Goal: Task Accomplishment & Management: Complete application form

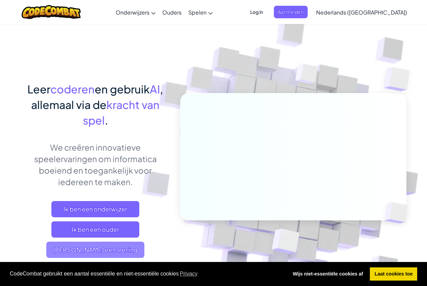
click at [64, 253] on span "[PERSON_NAME] een leerling" at bounding box center [95, 249] width 98 height 16
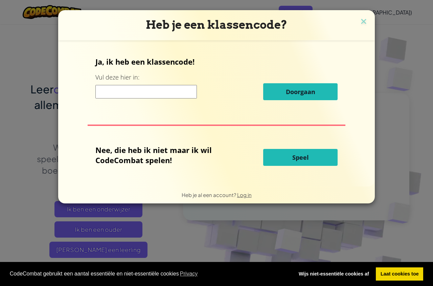
click at [106, 98] on input at bounding box center [145, 92] width 101 height 14
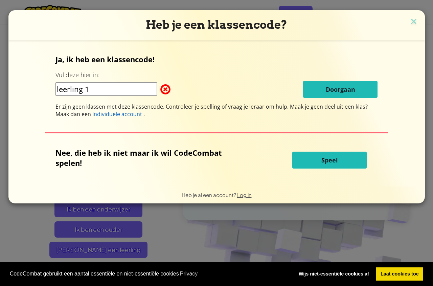
click at [160, 86] on span at bounding box center [160, 90] width 0 height 14
click at [123, 88] on input "leerling 1" at bounding box center [105, 89] width 101 height 14
type input "l"
click at [160, 87] on span at bounding box center [160, 90] width 0 height 14
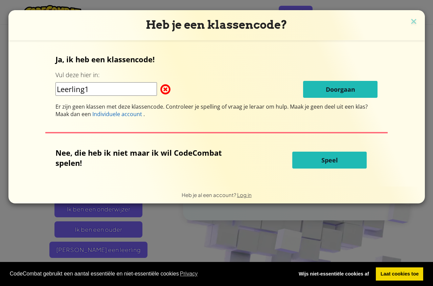
click at [160, 88] on span at bounding box center [160, 90] width 0 height 14
click at [109, 88] on input "Leerling1" at bounding box center [105, 89] width 101 height 14
click at [160, 91] on span at bounding box center [160, 90] width 0 height 14
click at [118, 89] on input "Leerling 1" at bounding box center [105, 89] width 101 height 14
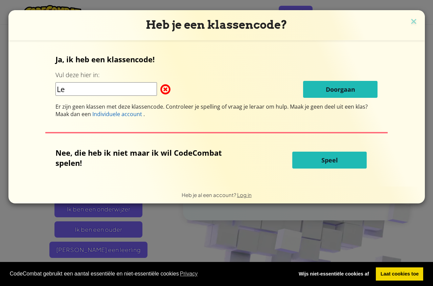
type input "L"
click at [345, 168] on button "Speel" at bounding box center [329, 160] width 74 height 17
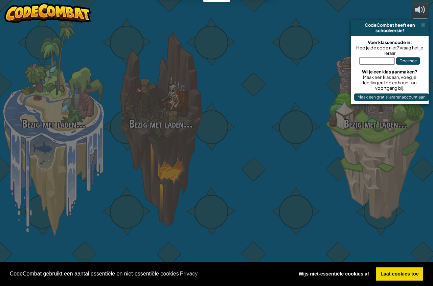
select select "nl-[GEOGRAPHIC_DATA]"
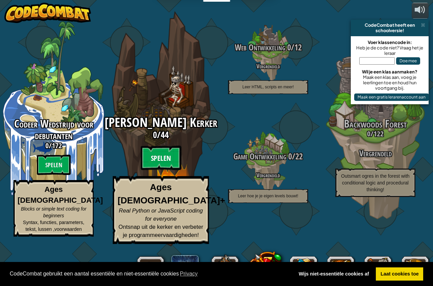
click at [158, 170] on btn "Spelen" at bounding box center [161, 158] width 41 height 24
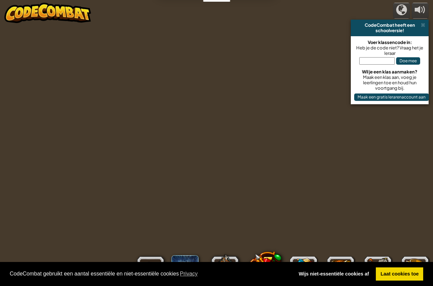
select select "nl-[GEOGRAPHIC_DATA]"
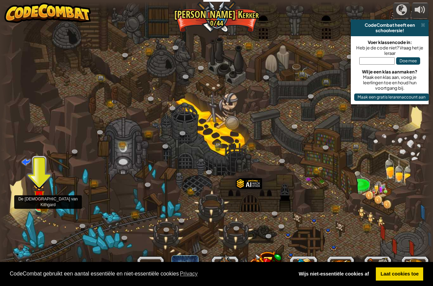
click at [42, 200] on img at bounding box center [39, 196] width 7 height 7
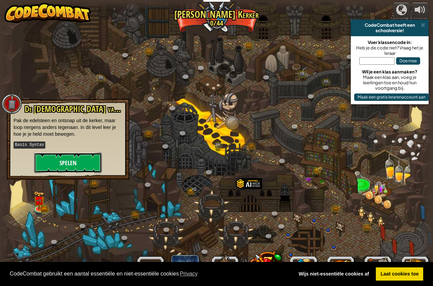
click at [55, 167] on button "Spelen" at bounding box center [68, 163] width 68 height 20
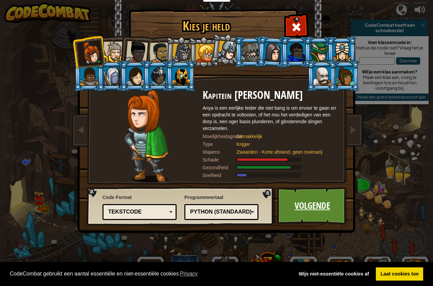
click at [317, 204] on link "Volgende" at bounding box center [312, 205] width 71 height 37
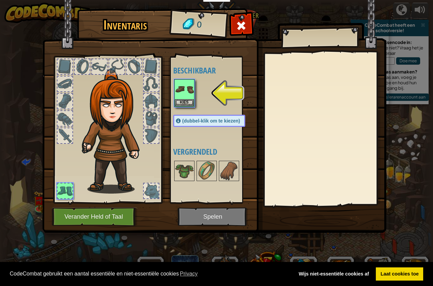
click at [192, 111] on div "Beschikbaar Kies (dubbel-klik om te kiezen) Vergrendeld" at bounding box center [216, 129] width 86 height 141
click at [186, 100] on button "Kies" at bounding box center [184, 102] width 19 height 7
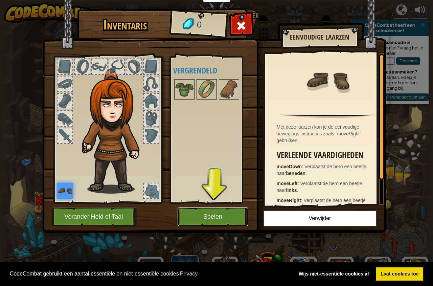
click at [224, 217] on button "Spelen" at bounding box center [213, 216] width 71 height 19
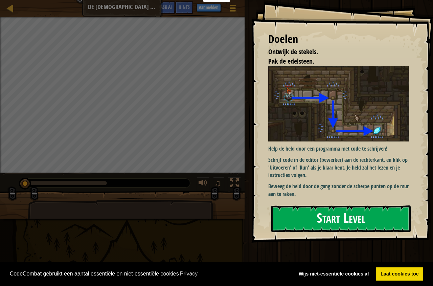
click at [295, 216] on button "Start Level" at bounding box center [340, 218] width 139 height 27
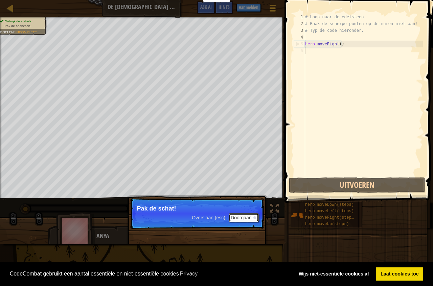
click at [239, 213] on button "Doorgaan" at bounding box center [244, 217] width 30 height 9
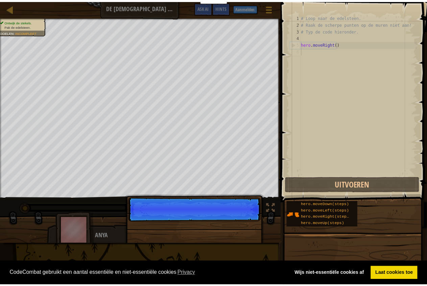
scroll to position [3, 0]
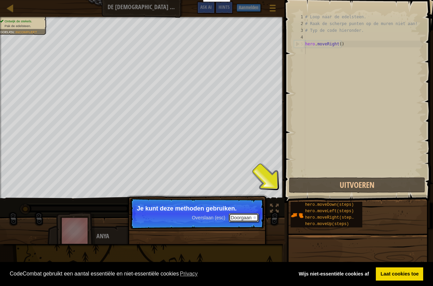
click at [245, 214] on button "Doorgaan" at bounding box center [244, 217] width 30 height 9
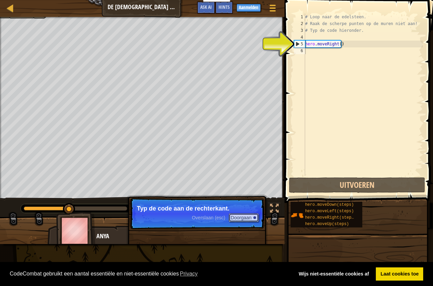
click at [245, 213] on button "Doorgaan" at bounding box center [244, 217] width 30 height 9
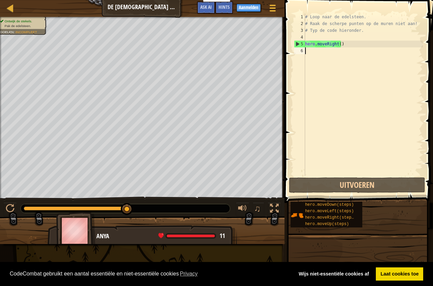
click at [303, 52] on div "6" at bounding box center [299, 50] width 11 height 7
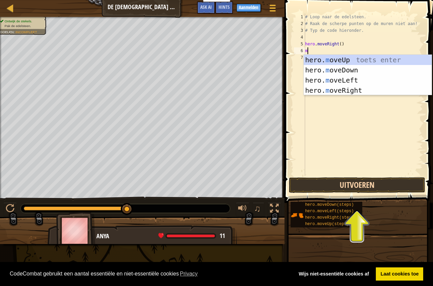
type textarea "m"
click at [371, 182] on button "Uitvoeren" at bounding box center [357, 185] width 136 height 16
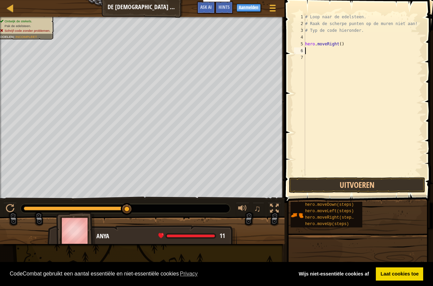
type textarea "M"
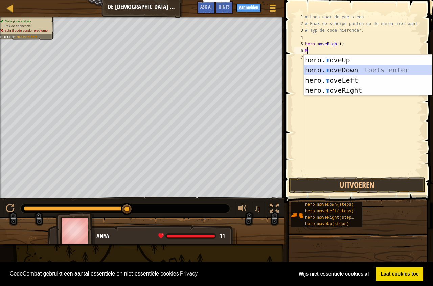
click at [349, 72] on div "hero. m oveUp toets enter hero. m oveDown toets enter hero. m oveLeft toets ent…" at bounding box center [368, 85] width 128 height 61
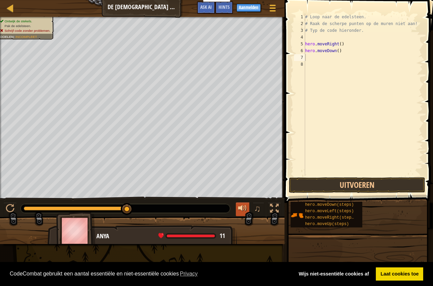
click at [244, 208] on div at bounding box center [242, 208] width 9 height 9
click at [254, 207] on button "♫" at bounding box center [258, 209] width 11 height 14
click at [10, 208] on div at bounding box center [10, 208] width 9 height 9
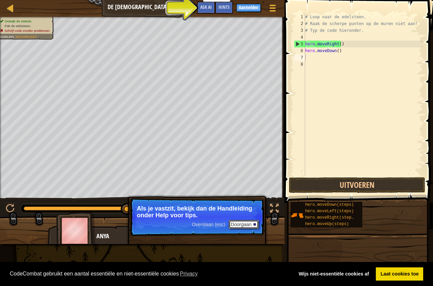
click at [245, 222] on button "Doorgaan" at bounding box center [244, 224] width 30 height 9
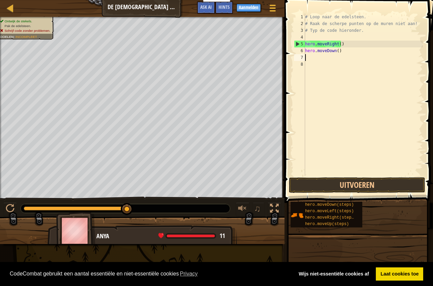
click at [309, 58] on div "# Loop naar de edelsteen. # Raak de scherpe punten op de muren niet aan! # Typ …" at bounding box center [363, 102] width 119 height 176
type textarea "M"
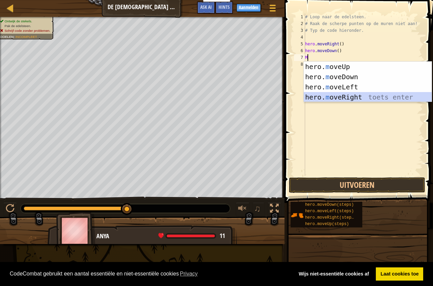
click at [349, 101] on div "hero. m oveUp toets enter hero. m oveDown toets enter hero. m oveLeft toets ent…" at bounding box center [368, 92] width 128 height 61
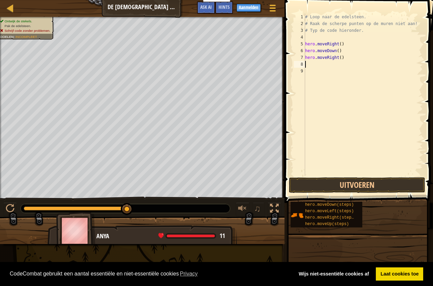
click at [342, 55] on div "# Loop naar de edelsteen. # Raak de scherpe punten op de muren niet aan! # Typ …" at bounding box center [363, 102] width 119 height 176
type textarea "h"
type textarea "M"
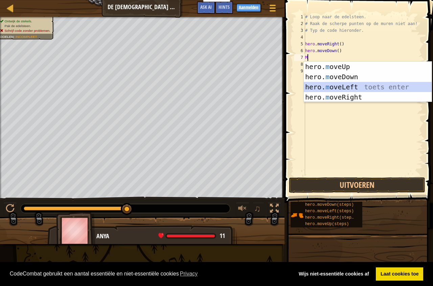
click at [356, 91] on div "hero. m oveUp toets enter hero. m oveDown toets enter hero. m oveLeft toets ent…" at bounding box center [368, 92] width 128 height 61
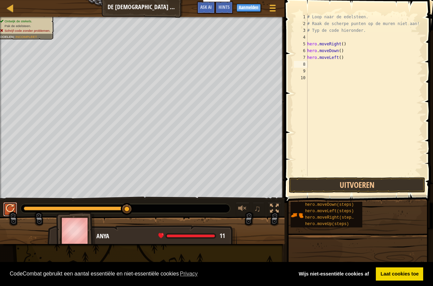
click at [12, 215] on button at bounding box center [10, 209] width 14 height 14
click at [346, 59] on div "# Loop naar de edelsteen. # Raak de scherpe punten op de muren niet aan! # Typ …" at bounding box center [364, 102] width 117 height 176
type textarea "h"
click at [312, 57] on div "# Loop naar de edelsteen. # Raak de scherpe punten op de muren niet aan! # Typ …" at bounding box center [364, 102] width 117 height 176
type textarea "M"
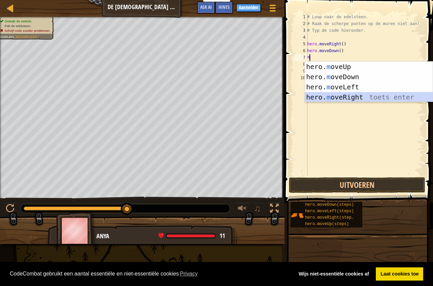
click at [347, 98] on div "hero. m oveUp toets enter hero. m oveDown toets enter hero. m oveLeft toets ent…" at bounding box center [369, 92] width 128 height 61
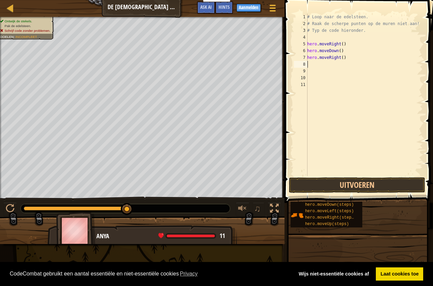
click at [309, 66] on div "# Loop naar de edelsteen. # Raak de scherpe punten op de muren niet aan! # Typ …" at bounding box center [364, 102] width 117 height 176
click at [310, 67] on div "# Loop naar de edelsteen. # Raak de scherpe punten op de muren niet aan! # Typ …" at bounding box center [364, 102] width 117 height 176
type textarea "M"
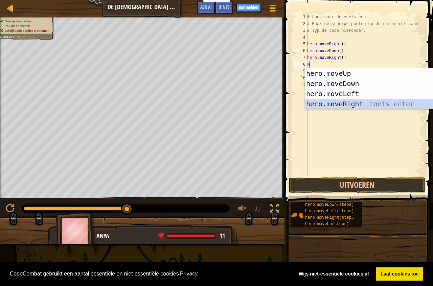
click at [325, 108] on div "hero. m oveUp toets enter hero. m oveDown toets enter hero. m oveLeft toets ent…" at bounding box center [369, 98] width 128 height 61
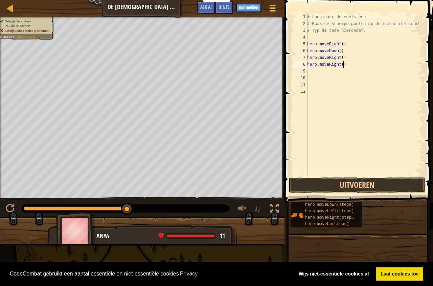
click at [351, 63] on div "# Loop naar de edelsteen. # Raak de scherpe punten op de muren niet aan! # Typ …" at bounding box center [364, 102] width 117 height 176
type textarea "h"
type textarea "M"
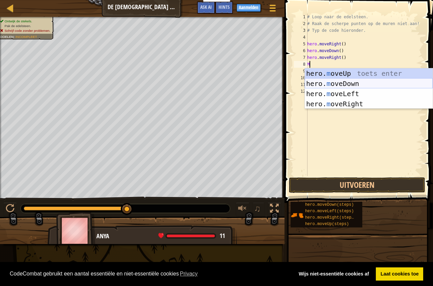
click at [344, 79] on div "hero. m oveUp toets enter hero. m oveDown toets enter hero. m oveLeft toets ent…" at bounding box center [369, 98] width 128 height 61
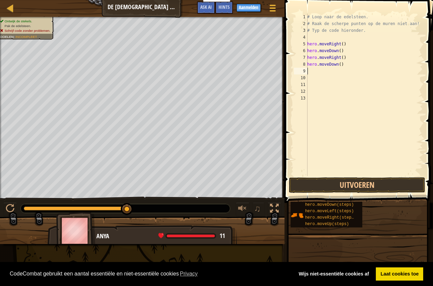
type textarea "M"
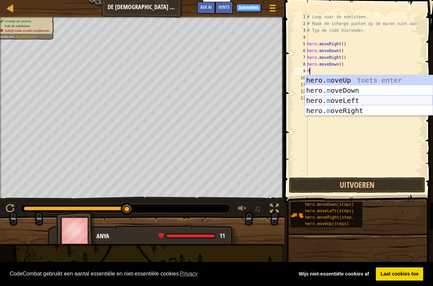
click at [386, 101] on div "hero. m oveUp toets enter hero. m oveDown toets enter hero. m oveLeft toets ent…" at bounding box center [369, 105] width 128 height 61
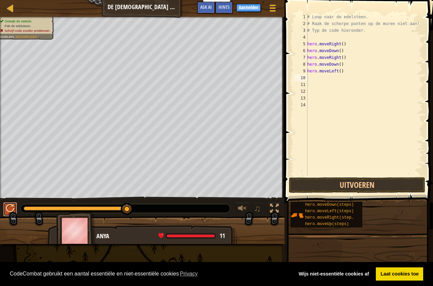
click at [7, 204] on div at bounding box center [10, 208] width 9 height 9
click at [342, 53] on div "# Loop naar de edelsteen. # Raak de scherpe punten op de muren niet aan! # Typ …" at bounding box center [364, 102] width 117 height 176
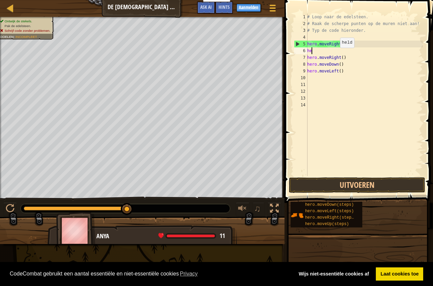
type textarea "h"
click at [343, 71] on div "# Loop naar de edelsteen. # Raak de scherpe punten op de muren niet aan! # Typ …" at bounding box center [364, 102] width 117 height 176
type textarea "h"
click at [355, 65] on div "# Loop naar de edelsteen. # Raak de scherpe punten op de muren niet aan! # Typ …" at bounding box center [364, 102] width 117 height 176
type textarea "h"
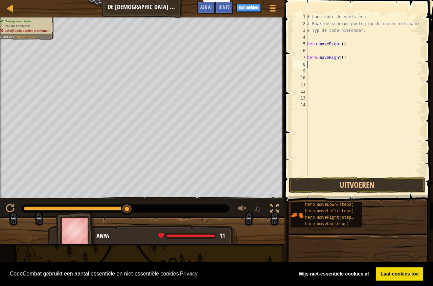
click at [358, 59] on div "# Loop naar de edelsteen. # Raak de scherpe punten op de muren niet aan! # Typ …" at bounding box center [364, 102] width 117 height 176
type textarea "h"
type textarea "M"
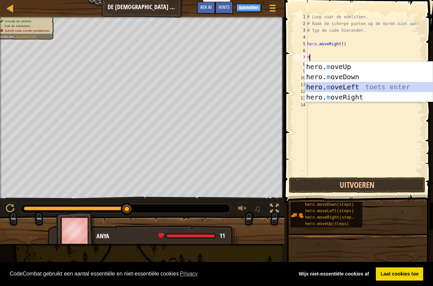
click at [365, 90] on div "hero. m oveUp toets enter hero. m oveDown toets enter hero. m oveLeft toets ent…" at bounding box center [369, 92] width 128 height 61
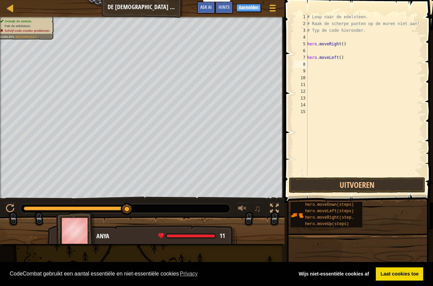
click at [11, 193] on div "Ontwijk de stekels. Pak de edelsteen. Schrijf code zonder problemen. Doelen : I…" at bounding box center [142, 107] width 284 height 181
click at [9, 206] on div at bounding box center [10, 208] width 9 height 9
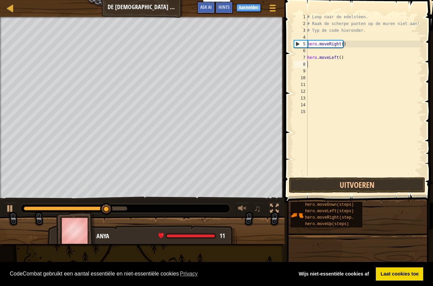
click at [351, 57] on div "# Loop naar de edelsteen. # Raak de scherpe punten op de muren niet aan! # Typ …" at bounding box center [364, 102] width 117 height 176
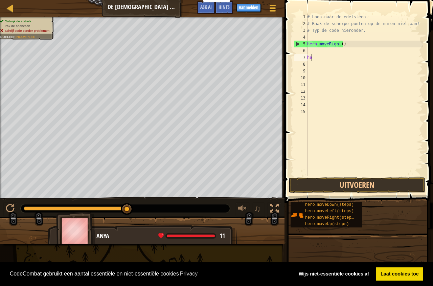
type textarea "h"
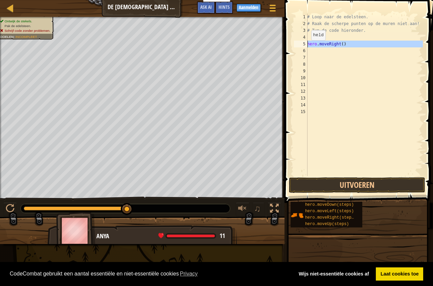
click at [305, 46] on div "5" at bounding box center [301, 44] width 14 height 7
type textarea "hero.moveRight()"
click at [316, 51] on div "# Loop naar de edelsteen. # Raak de scherpe punten op de muren niet aan! # Typ …" at bounding box center [364, 102] width 117 height 176
type textarea "M"
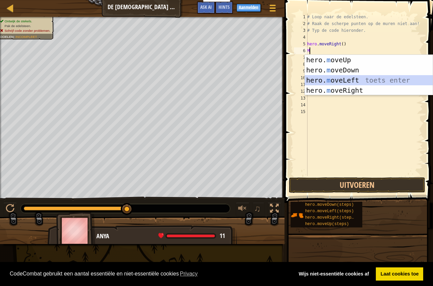
click at [349, 80] on div "hero. m oveUp toets enter hero. m oveDown toets enter hero. m oveLeft toets ent…" at bounding box center [369, 85] width 128 height 61
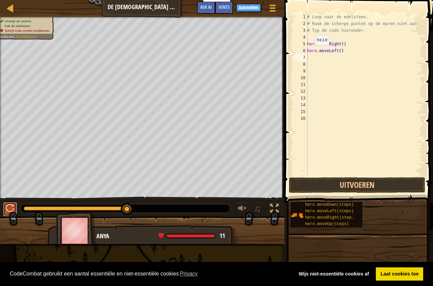
drag, startPoint x: 17, startPoint y: 202, endPoint x: 11, endPoint y: 203, distance: 5.8
click at [16, 202] on button at bounding box center [10, 209] width 14 height 14
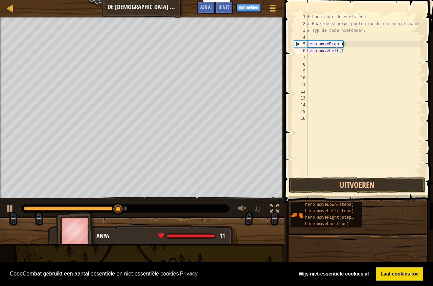
click at [340, 50] on div "# Loop naar de edelsteen. # Raak de scherpe punten op de muren niet aan! # Typ …" at bounding box center [364, 102] width 117 height 176
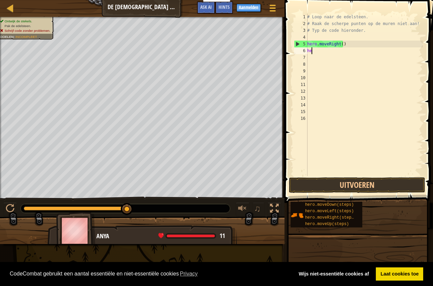
type textarea "h"
type textarea "M"
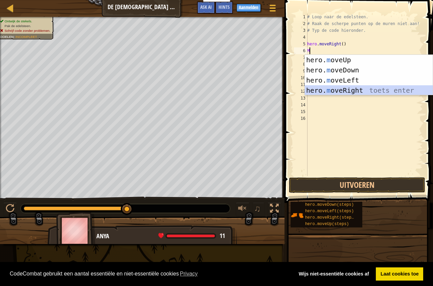
click at [326, 90] on div "hero. m oveUp toets enter hero. m oveDown toets enter hero. m oveLeft toets ent…" at bounding box center [369, 85] width 128 height 61
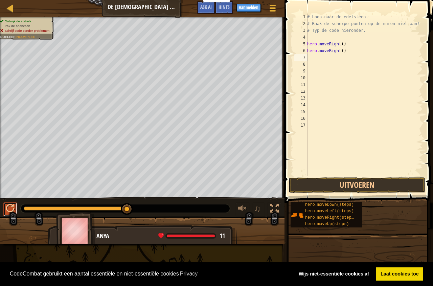
click at [7, 211] on div at bounding box center [10, 208] width 9 height 9
click at [13, 202] on button at bounding box center [10, 209] width 14 height 14
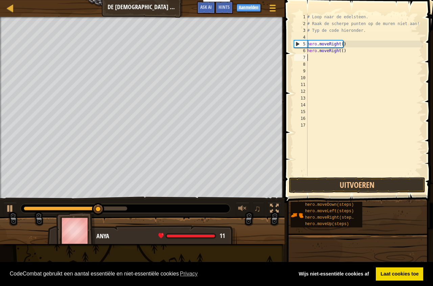
click at [344, 52] on div "# Loop naar de edelsteen. # Raak de scherpe punten op de muren niet aan! # Typ …" at bounding box center [364, 102] width 117 height 176
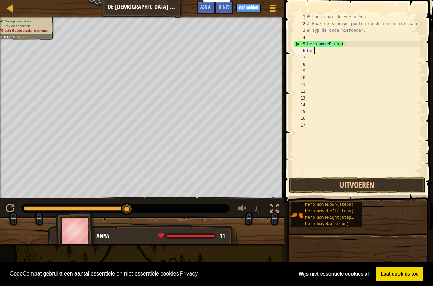
type textarea "h"
click at [242, 9] on button "Aanmelden" at bounding box center [248, 8] width 24 height 8
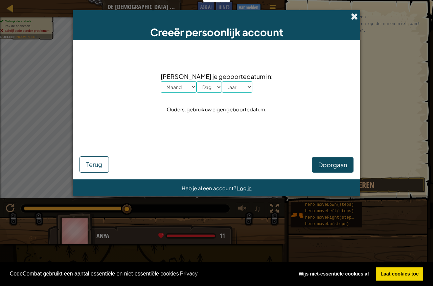
click at [352, 17] on span at bounding box center [354, 16] width 7 height 7
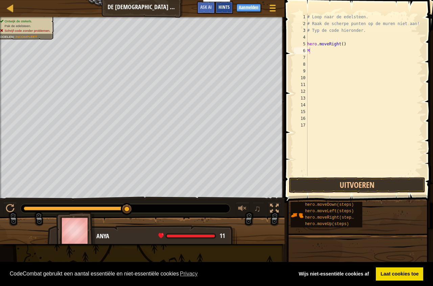
click at [229, 8] on span "Hints" at bounding box center [223, 7] width 11 height 6
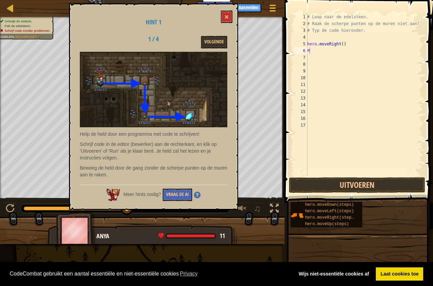
click at [184, 185] on div "Meer hints nodig? Vraag de AI" at bounding box center [153, 193] width 147 height 16
click at [183, 193] on button "Vraag de AI" at bounding box center [177, 194] width 29 height 13
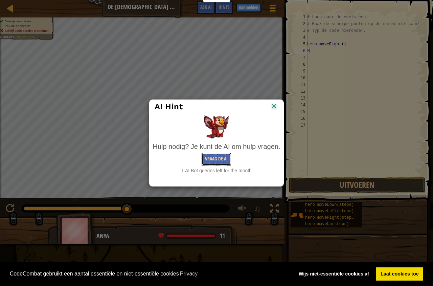
click at [210, 164] on button "Vraag de AI" at bounding box center [216, 159] width 29 height 13
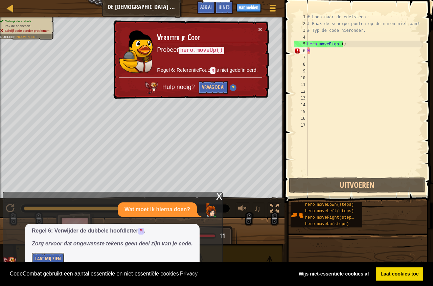
click at [44, 258] on button "Laat Mij Zien" at bounding box center [48, 259] width 32 height 13
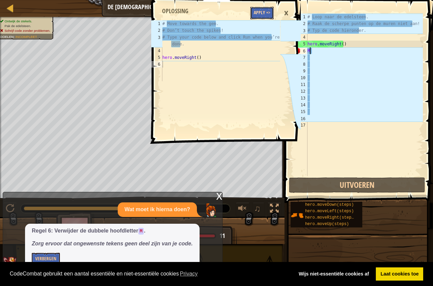
click at [262, 15] on button "Apply =>" at bounding box center [261, 13] width 23 height 13
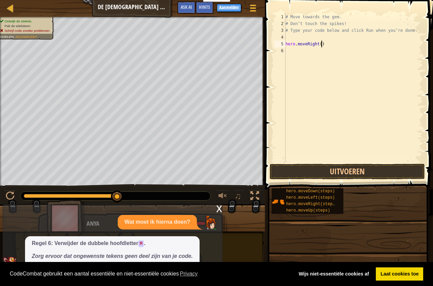
click at [327, 45] on div "# Move towards the gem. # Don’t touch the spikes! # Type your code below and cl…" at bounding box center [353, 95] width 139 height 162
type textarea "h"
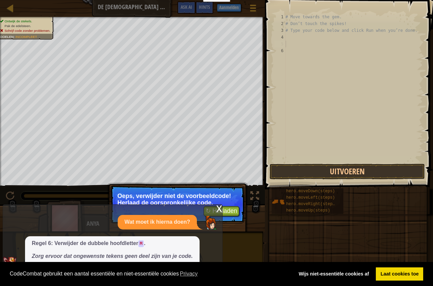
click at [218, 210] on div "x" at bounding box center [219, 208] width 6 height 7
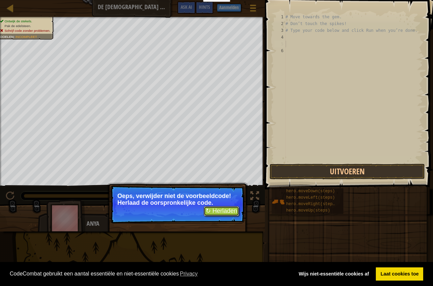
click at [223, 207] on button "↻ Herladen" at bounding box center [222, 211] width 36 height 10
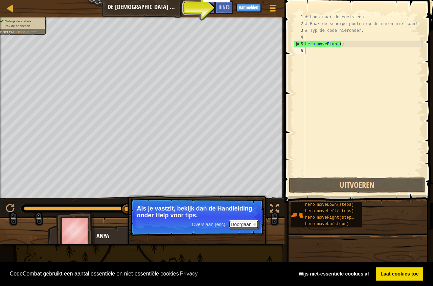
click at [245, 224] on button "Doorgaan" at bounding box center [244, 224] width 30 height 9
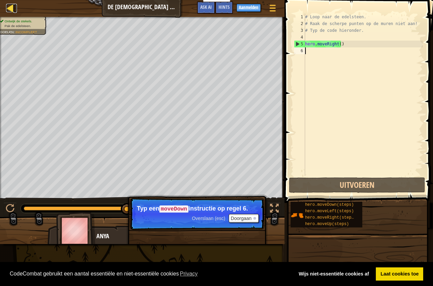
click at [6, 6] on div at bounding box center [10, 8] width 8 height 8
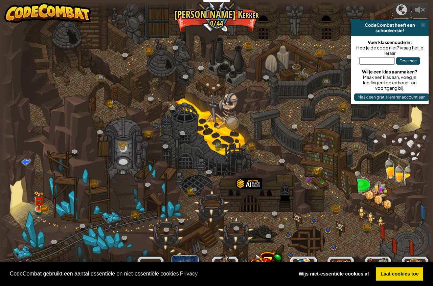
select select "nl-[GEOGRAPHIC_DATA]"
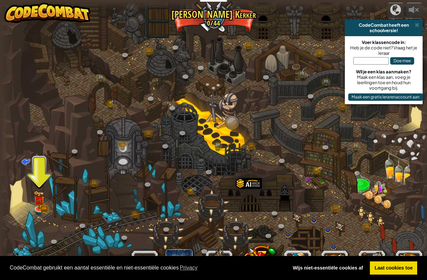
click at [377, 64] on input "text" at bounding box center [371, 60] width 36 height 7
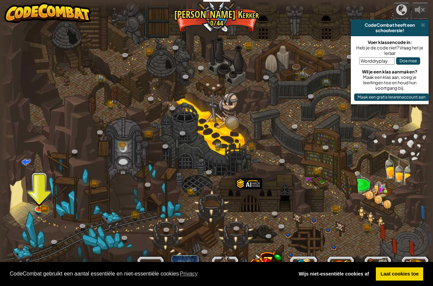
click at [376, 56] on div "Worddryplay Doe mee" at bounding box center [389, 62] width 71 height 13
click at [374, 62] on input "Worddryplay" at bounding box center [377, 60] width 36 height 7
click at [381, 61] on input "WordDryplay" at bounding box center [377, 60] width 36 height 7
type input "WordDryPlay"
click at [400, 59] on button "Doe mee" at bounding box center [408, 60] width 24 height 7
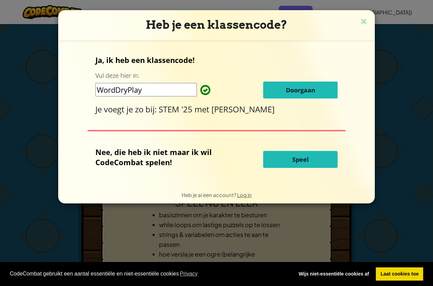
click at [328, 83] on button "Doorgaan" at bounding box center [300, 90] width 74 height 17
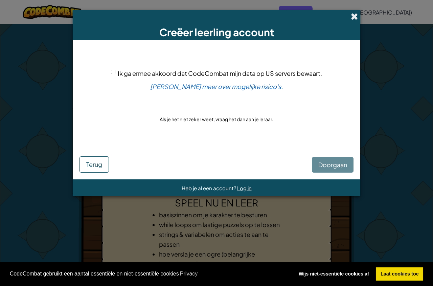
click at [355, 19] on span at bounding box center [354, 16] width 7 height 7
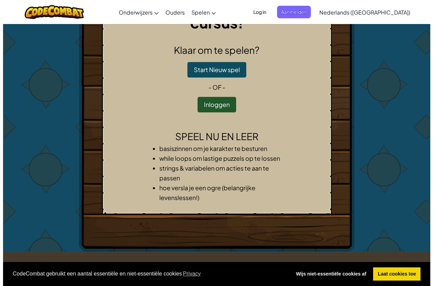
scroll to position [68, 0]
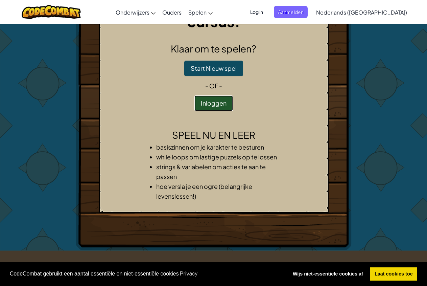
click at [228, 95] on button "Inloggen" at bounding box center [213, 103] width 39 height 16
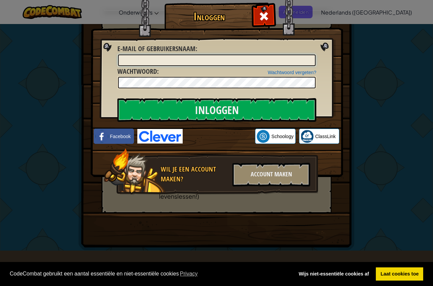
click at [124, 59] on input "E-mail of gebruikersnaam :" at bounding box center [217, 59] width 198 height 11
